Goal: Complete application form

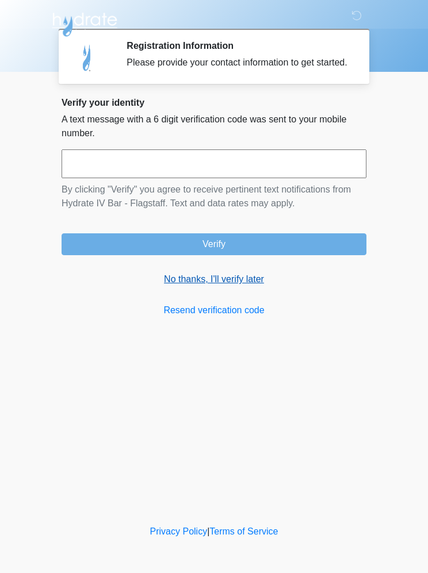
click at [224, 286] on link "No thanks, I'll verify later" at bounding box center [214, 280] width 305 height 14
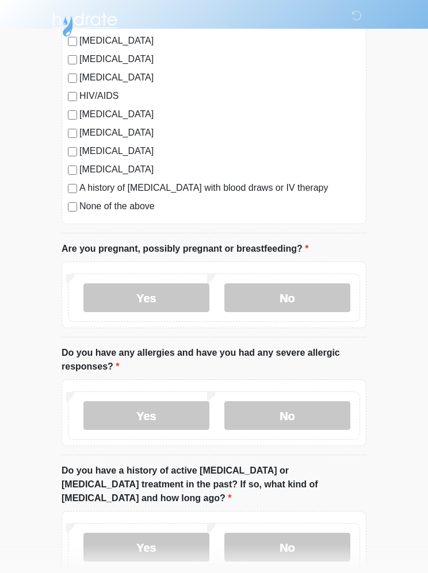
scroll to position [260, 0]
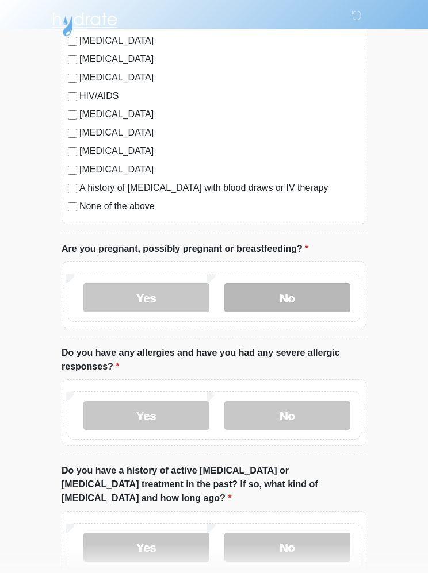
click at [315, 298] on label "No" at bounding box center [287, 298] width 126 height 29
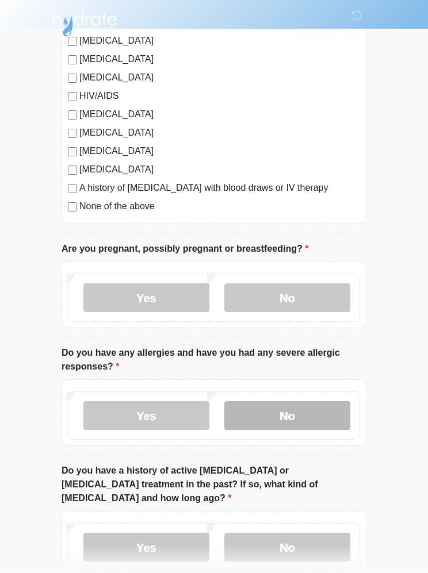
click at [318, 416] on label "No" at bounding box center [287, 415] width 126 height 29
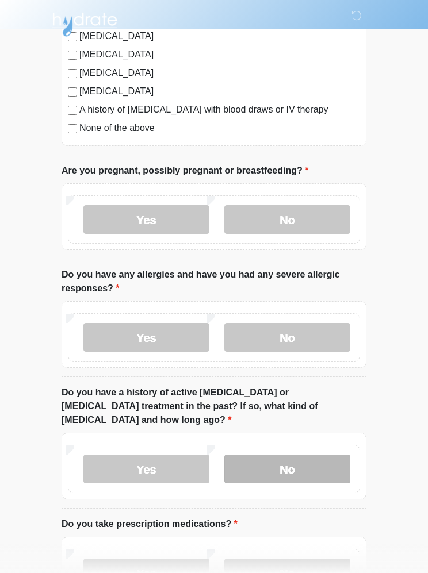
click at [306, 455] on label "No" at bounding box center [287, 469] width 126 height 29
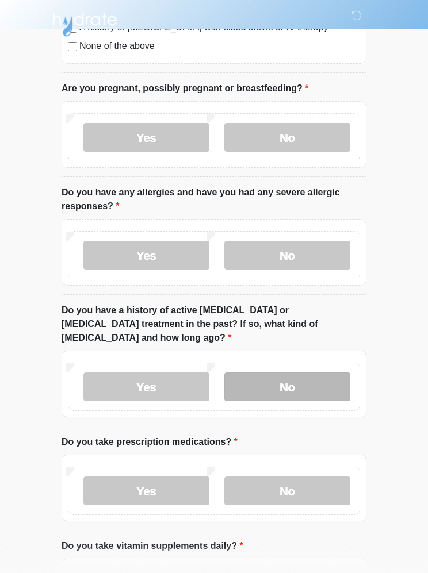
scroll to position [424, 0]
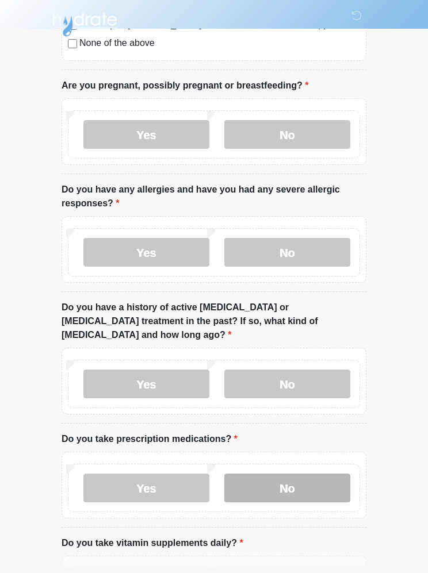
click at [306, 477] on label "No" at bounding box center [287, 488] width 126 height 29
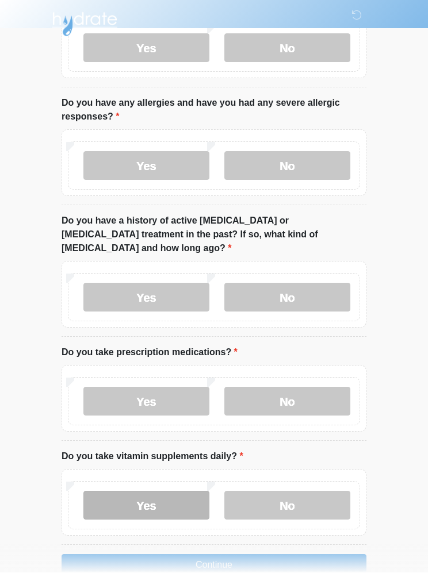
click at [133, 492] on label "Yes" at bounding box center [146, 506] width 126 height 29
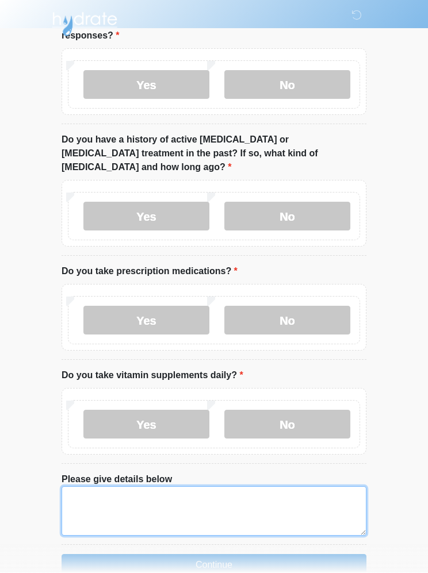
click at [95, 487] on textarea "Please give details below" at bounding box center [214, 511] width 305 height 49
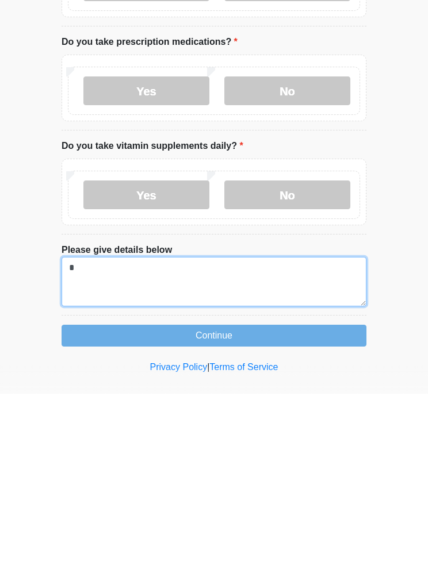
scroll to position [642, 0]
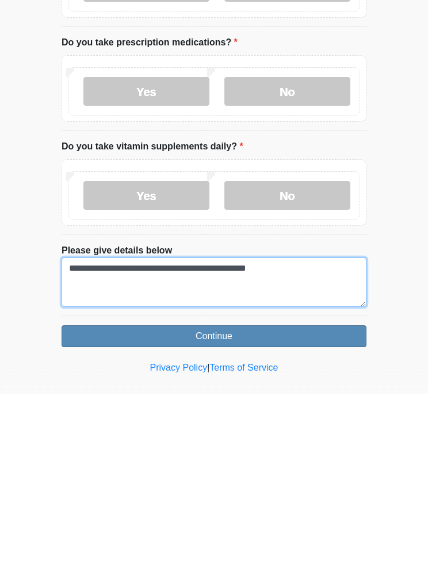
type textarea "**********"
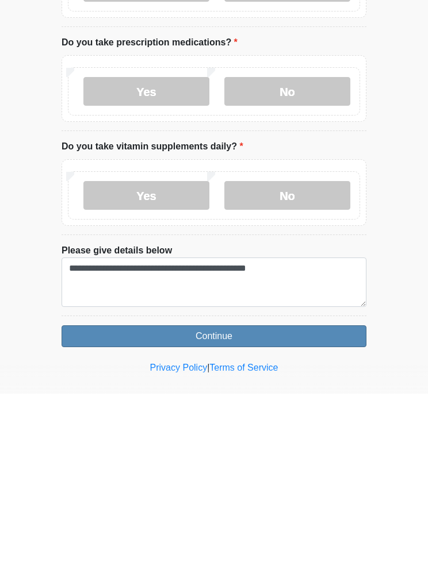
click at [110, 505] on button "Continue" at bounding box center [214, 516] width 305 height 22
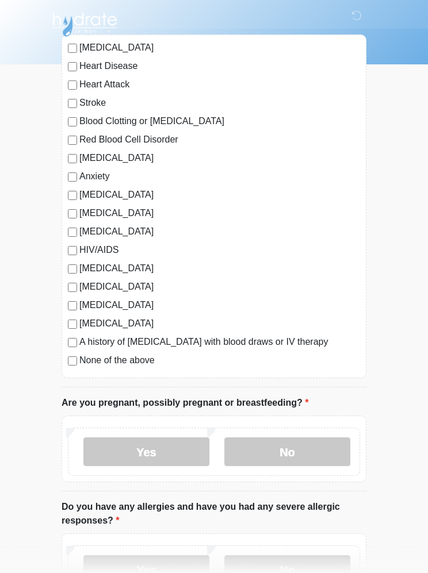
scroll to position [0, 0]
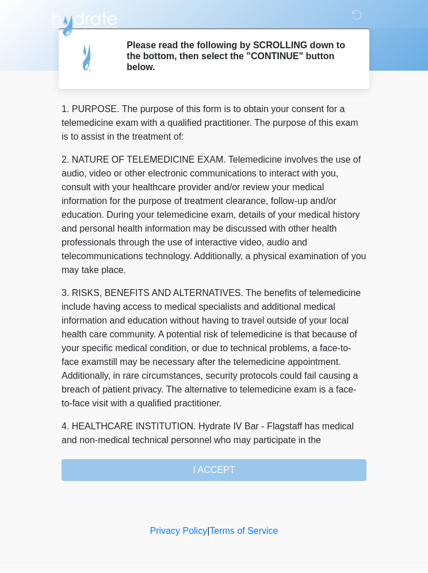
click at [296, 460] on div "1. PURPOSE. The purpose of this form is to obtain your consent for a telemedici…" at bounding box center [214, 292] width 305 height 379
click at [247, 463] on div "1. PURPOSE. The purpose of this form is to obtain your consent for a telemedici…" at bounding box center [214, 292] width 305 height 379
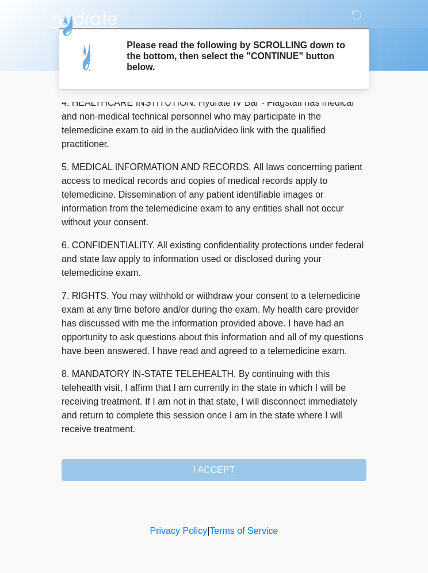
click at [273, 462] on div "1. PURPOSE. The purpose of this form is to obtain your consent for a telemedici…" at bounding box center [214, 292] width 305 height 379
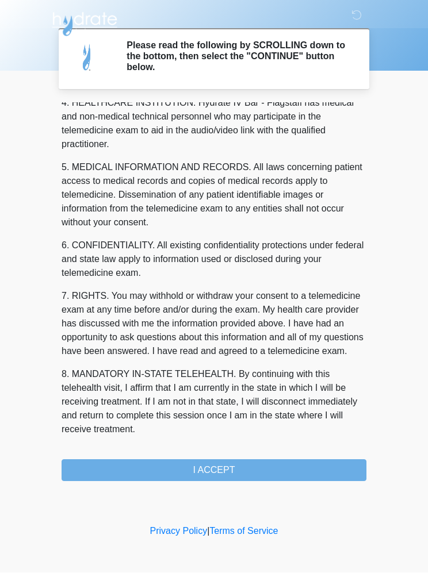
click at [272, 462] on button "I ACCEPT" at bounding box center [214, 471] width 305 height 22
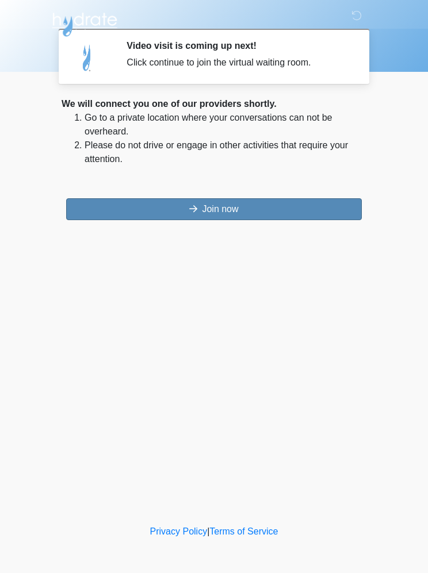
click at [136, 208] on button "Join now" at bounding box center [214, 209] width 296 height 22
